Goal: Check status: Check status

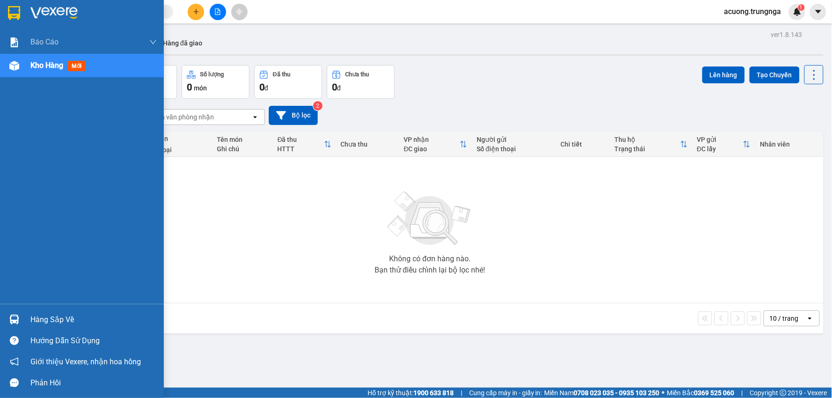
click at [45, 321] on div "Hàng sắp về" at bounding box center [93, 320] width 126 height 14
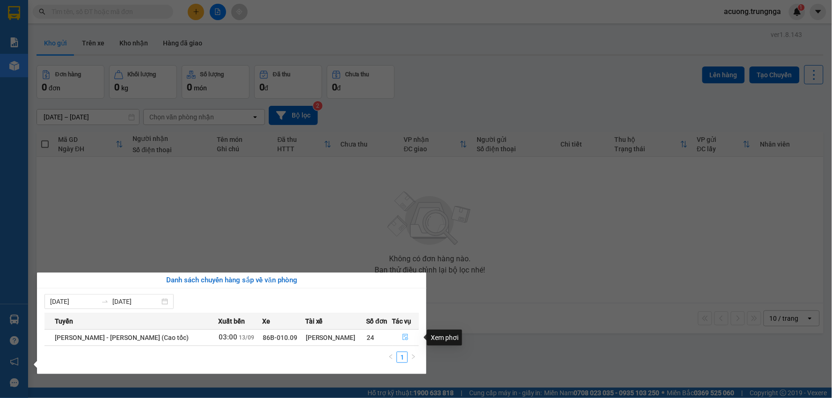
click at [402, 340] on icon "file-done" at bounding box center [405, 337] width 7 height 7
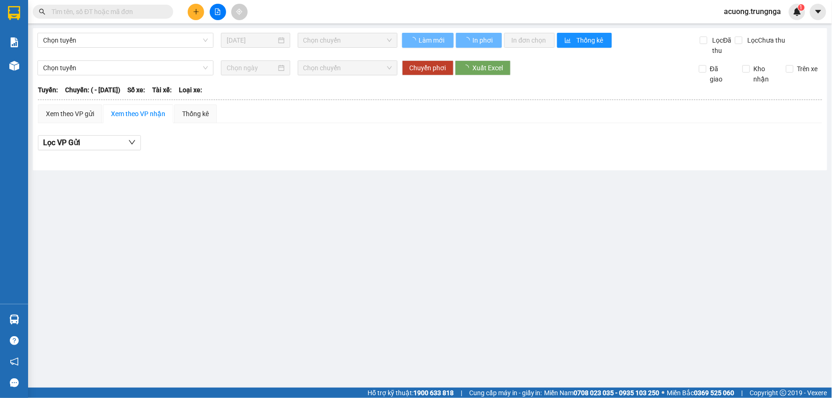
type input "13/09/2025"
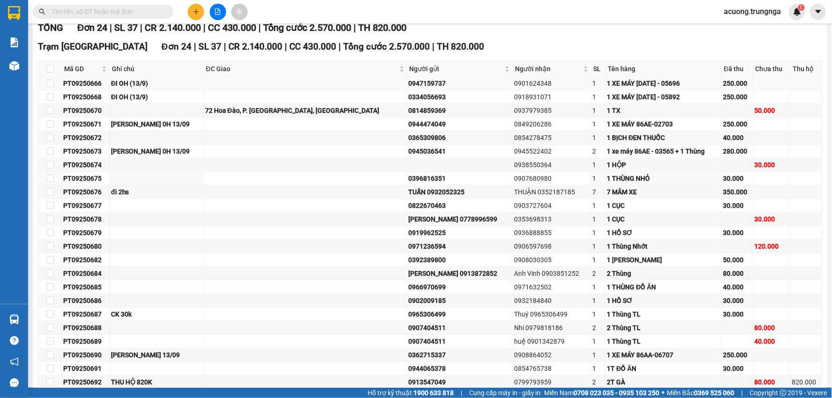
scroll to position [43, 0]
